Goal: Find specific page/section: Find specific page/section

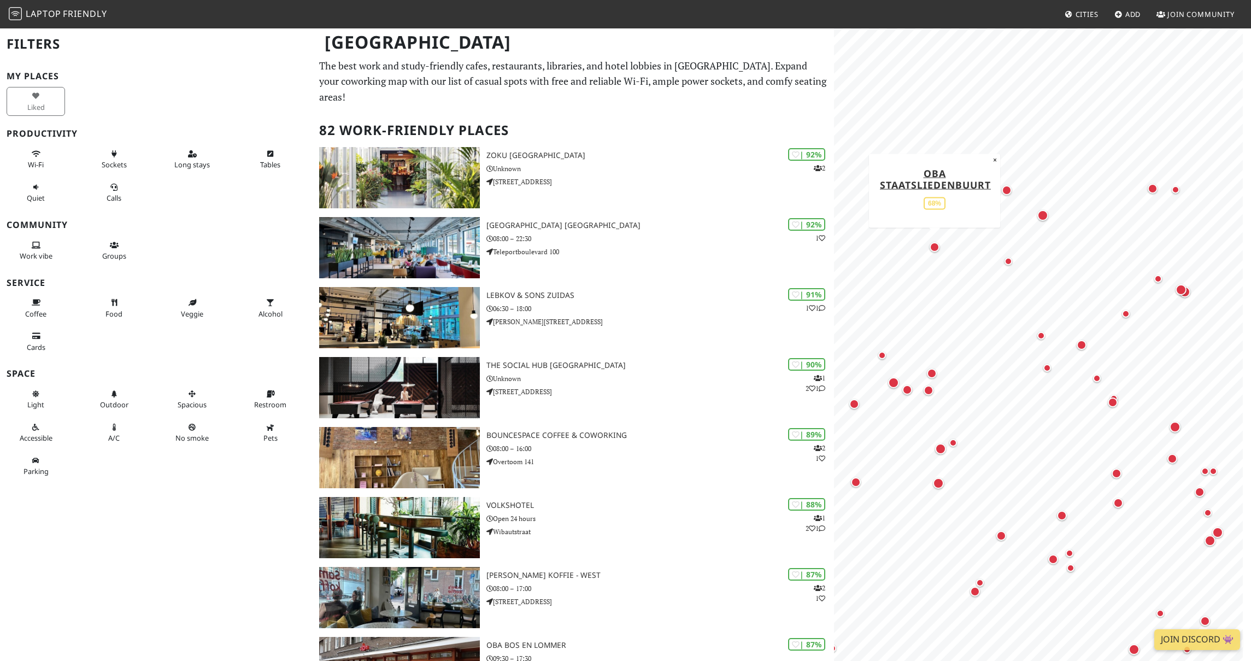
click at [936, 250] on div "Map marker" at bounding box center [935, 247] width 10 height 10
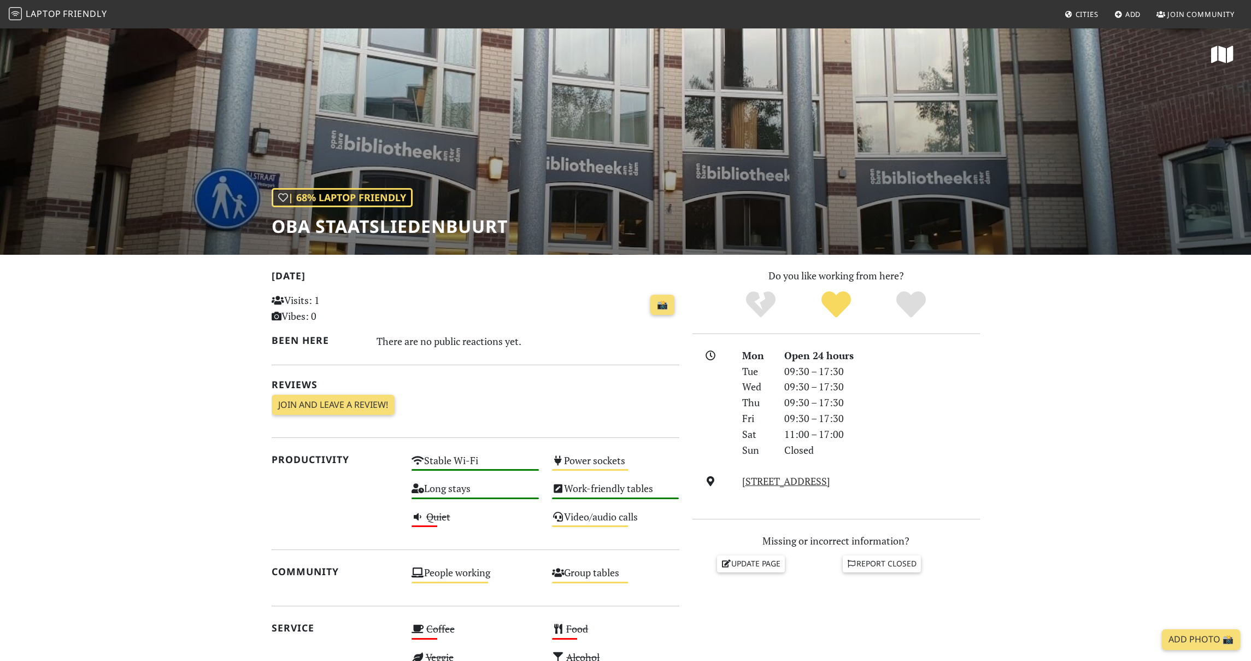
click at [342, 228] on h1 "OBA Staatsliedenbuurt" at bounding box center [390, 226] width 236 height 21
copy div "OBA Staatsliedenbuurt"
click at [344, 225] on h1 "OBA Staatsliedenbuurt" at bounding box center [390, 226] width 236 height 21
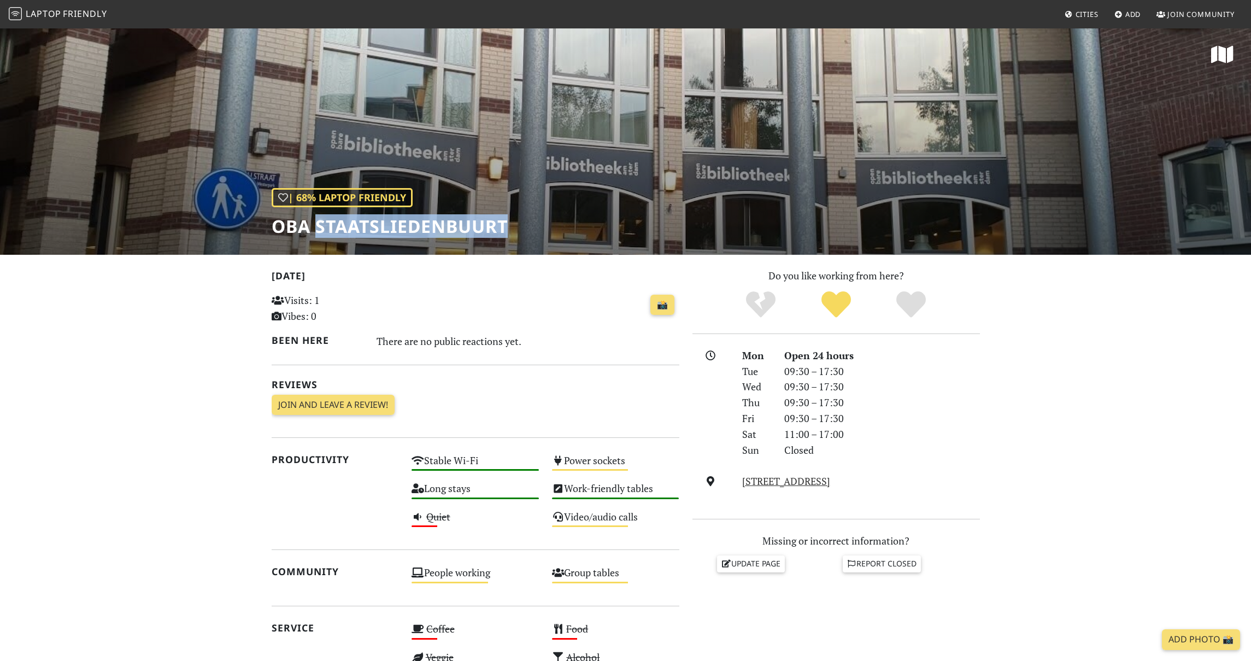
click at [344, 225] on h1 "OBA Staatsliedenbuurt" at bounding box center [390, 226] width 236 height 21
